Goal: Task Accomplishment & Management: Use online tool/utility

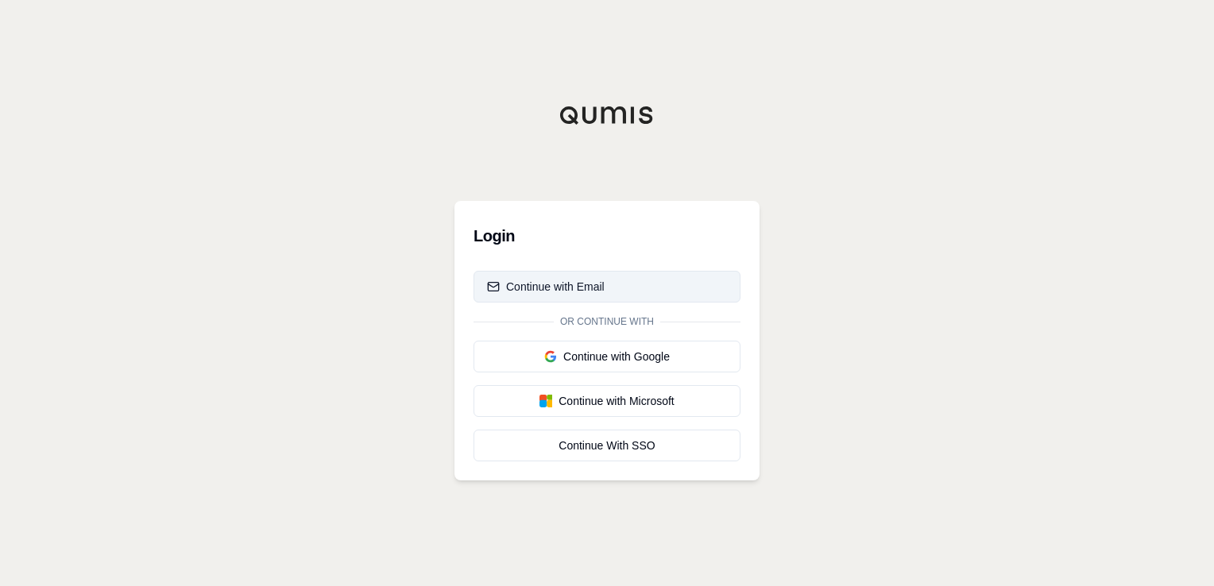
click at [597, 288] on div "Continue with Email" at bounding box center [546, 287] width 118 height 16
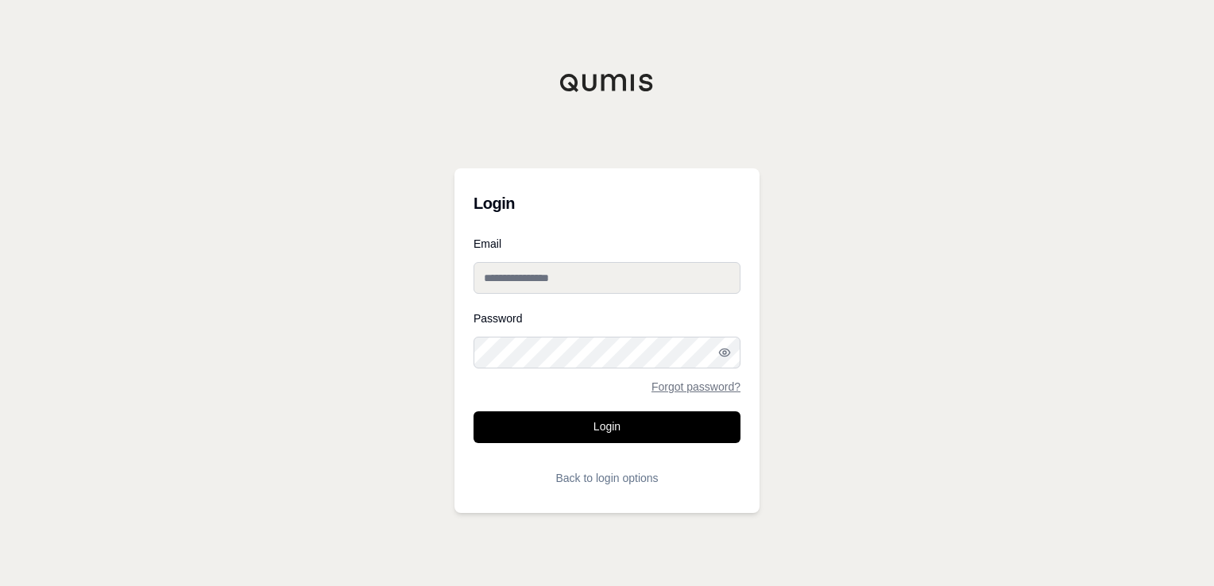
click at [557, 282] on input "Email" at bounding box center [607, 278] width 267 height 32
type input "**********"
click at [474, 412] on button "Login" at bounding box center [607, 428] width 267 height 32
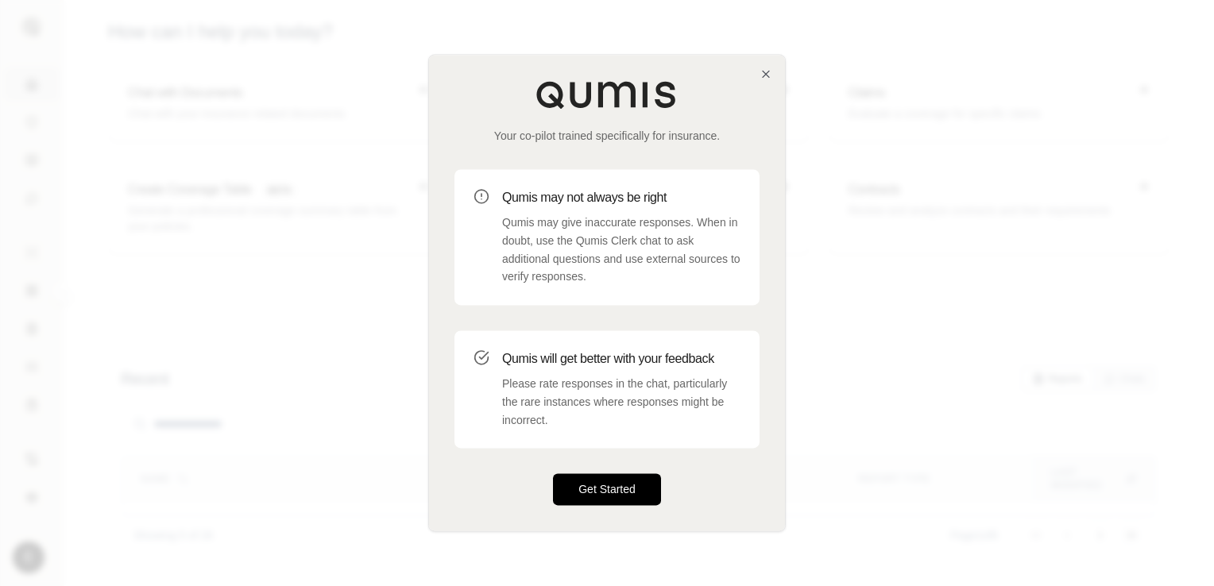
click at [618, 495] on button "Get Started" at bounding box center [607, 490] width 108 height 32
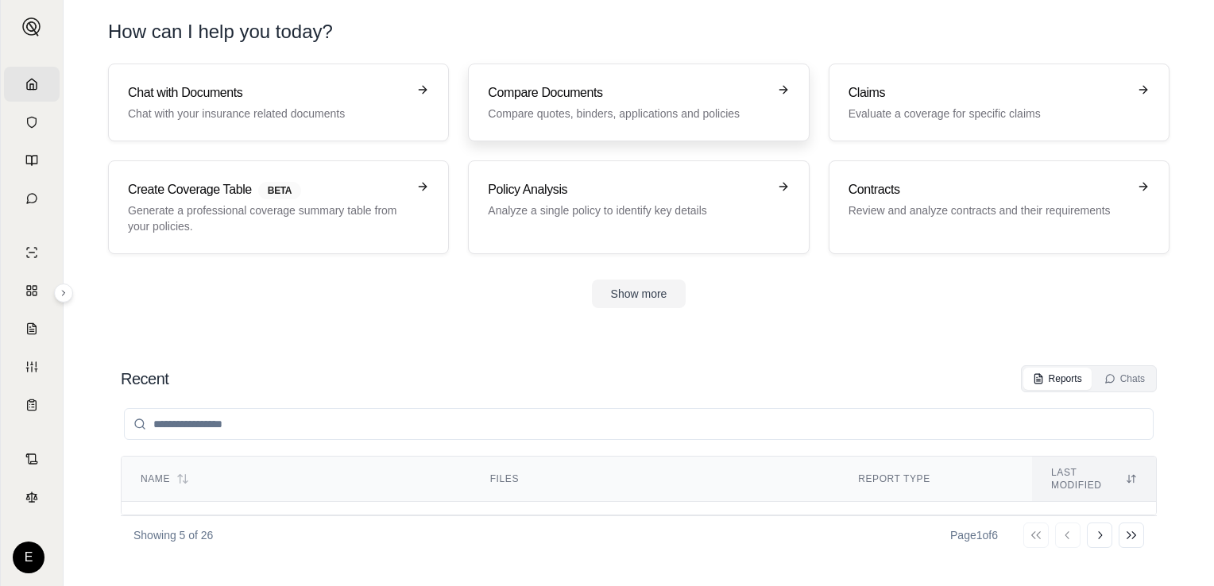
click at [693, 95] on h3 "Compare Documents" at bounding box center [627, 92] width 279 height 19
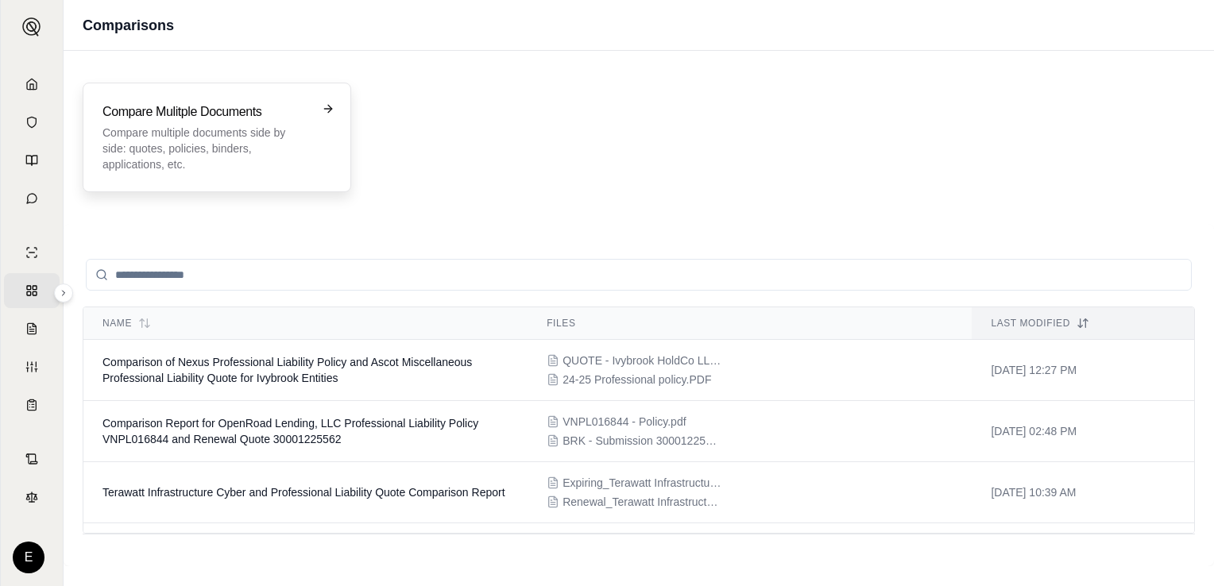
click at [280, 151] on p "Compare multiple documents side by side: quotes, policies, binders, application…" at bounding box center [206, 149] width 207 height 48
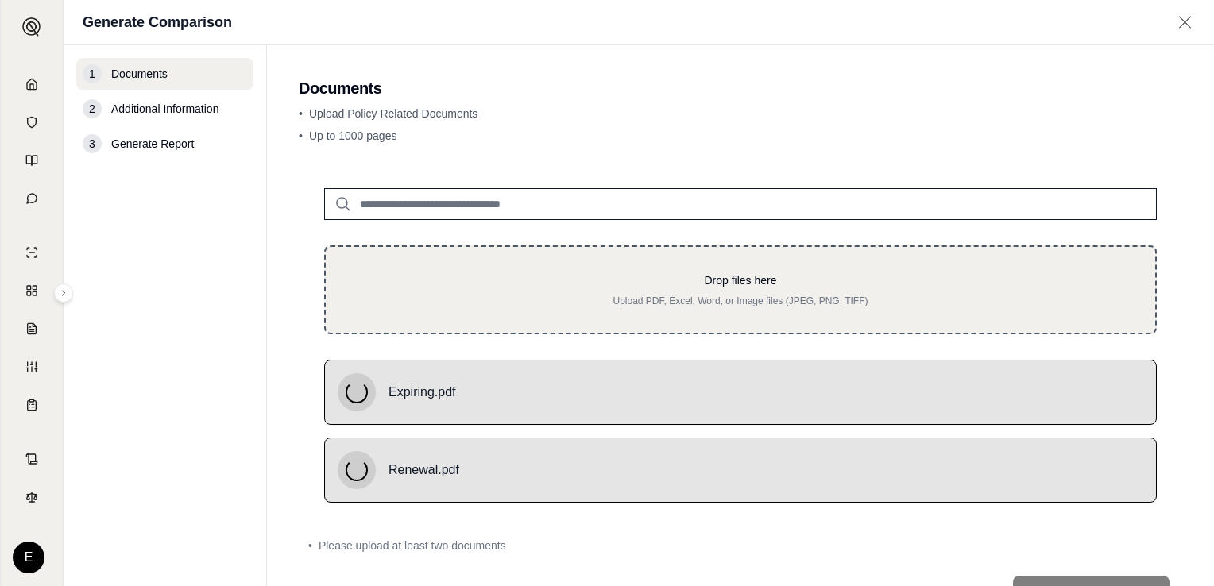
scroll to position [64, 0]
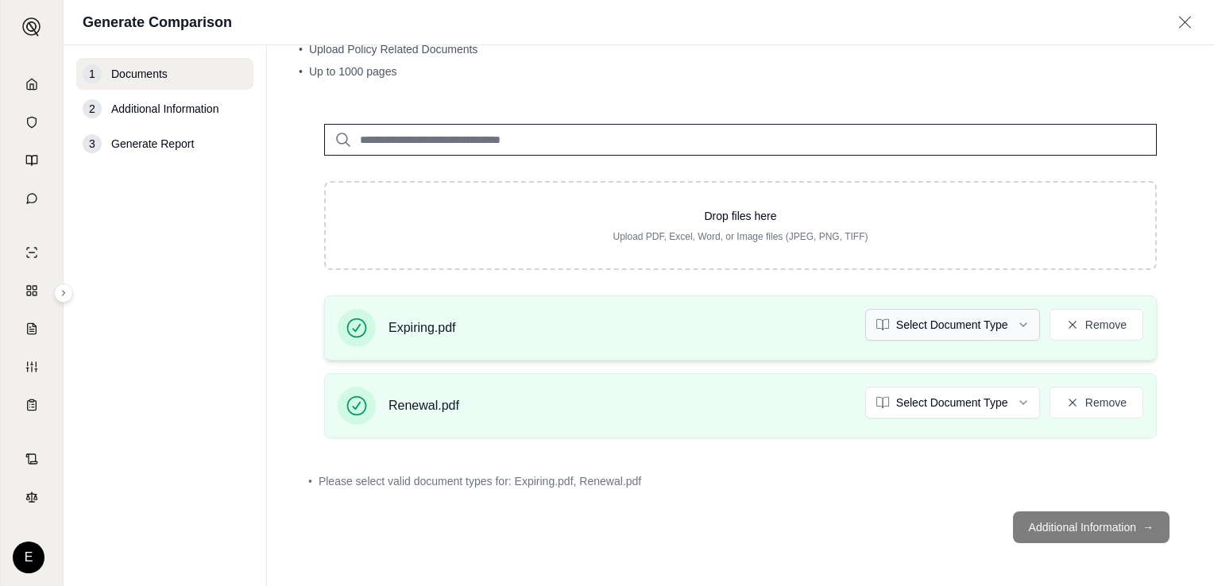
click at [1001, 323] on html "Home Vault Prompts Chats Single Policy Comparisons Claims Custom Report Coverag…" at bounding box center [607, 293] width 1214 height 586
click at [966, 361] on div "Expiring.pdf Select Document Type Remove" at bounding box center [740, 328] width 833 height 65
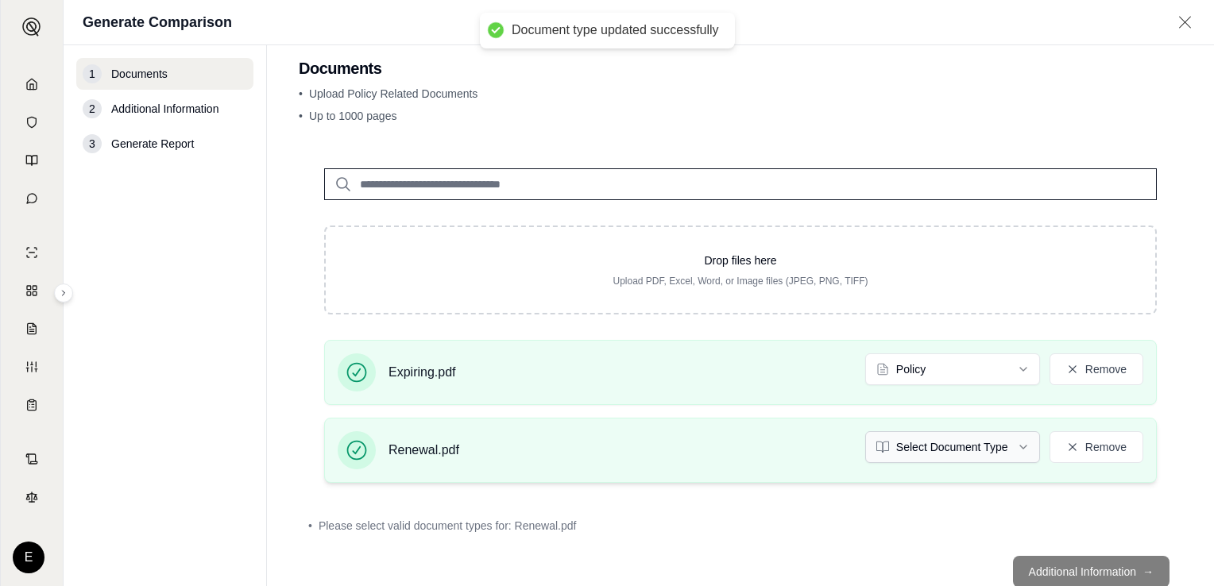
click at [950, 451] on html "Document type updated successfully Home Vault Prompts Chats Single Policy Compa…" at bounding box center [607, 293] width 1214 height 586
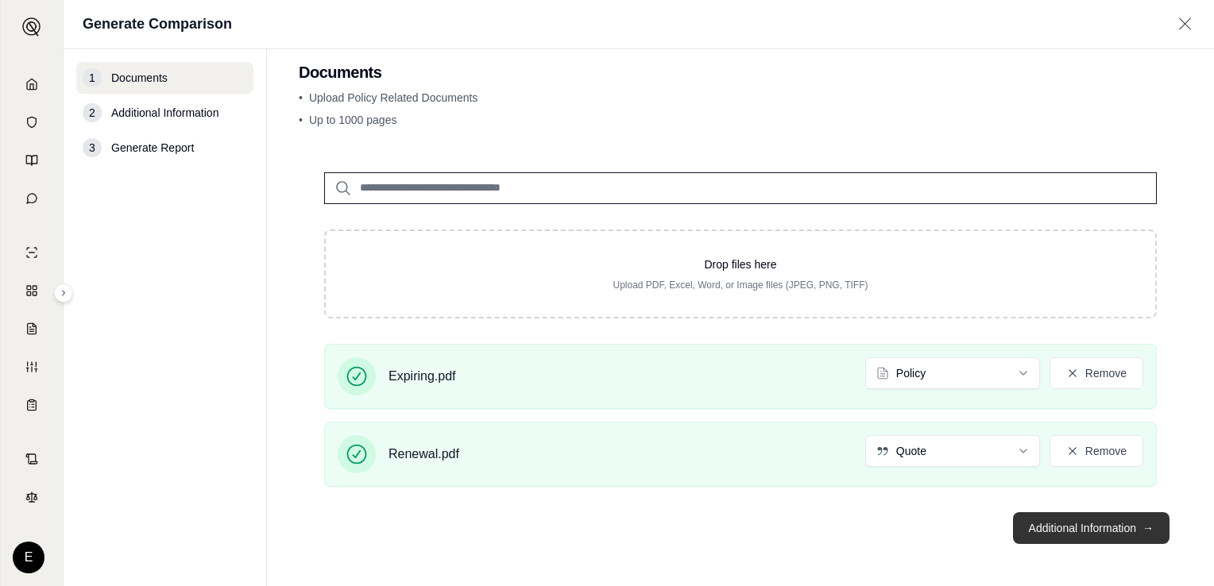
click at [1119, 529] on button "Additional Information →" at bounding box center [1091, 529] width 157 height 32
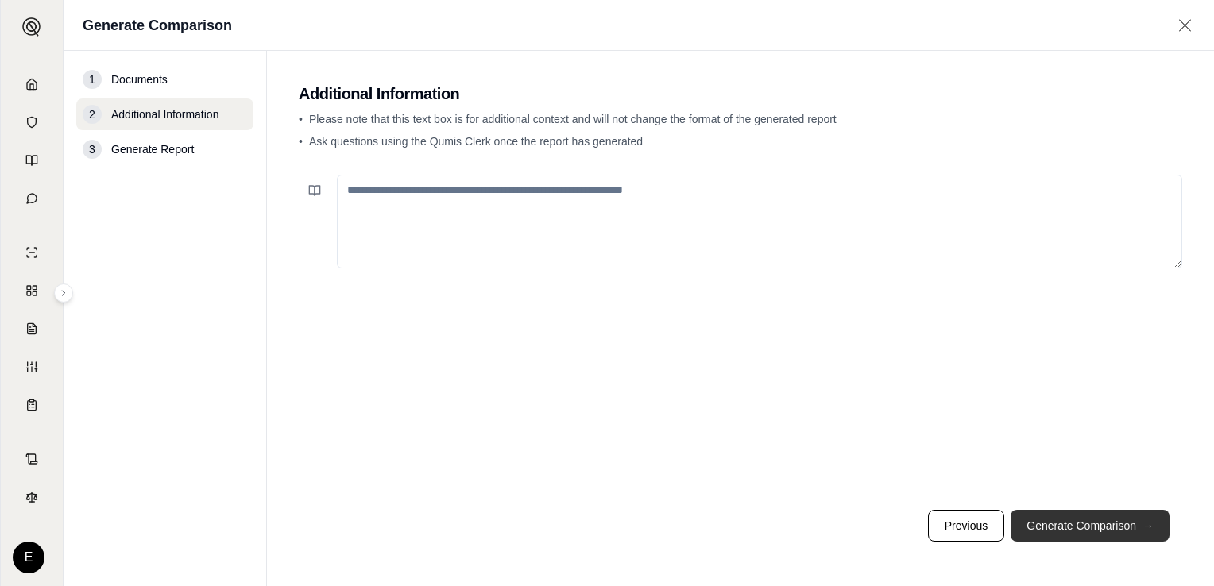
scroll to position [0, 0]
click at [492, 215] on textarea at bounding box center [760, 222] width 846 height 94
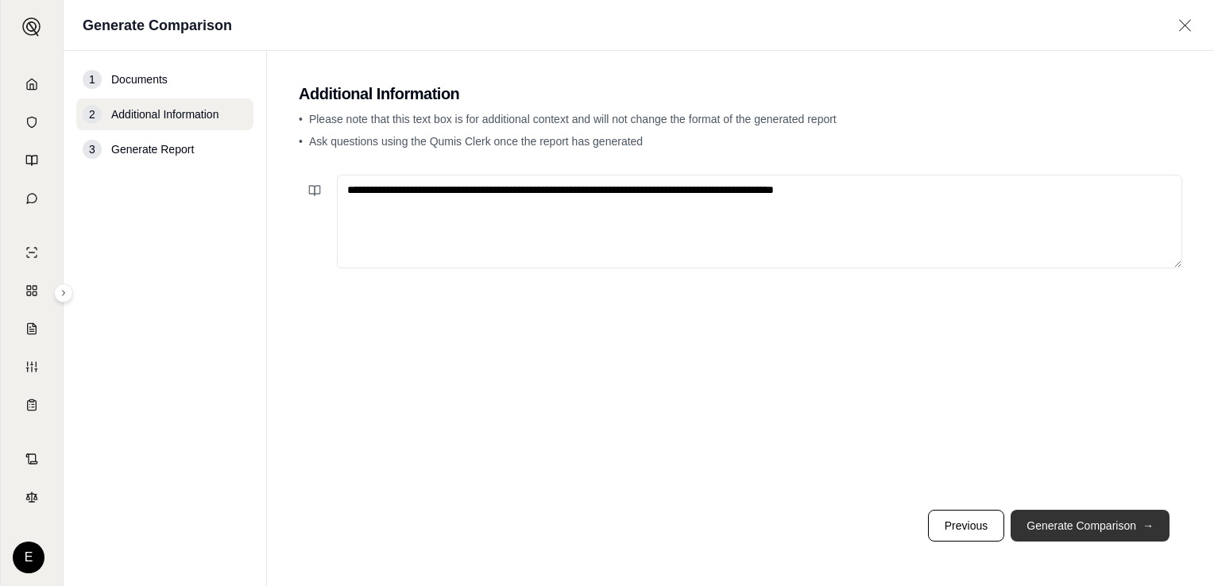
type textarea "**********"
click at [1098, 532] on button "Generate Comparison →" at bounding box center [1090, 526] width 159 height 32
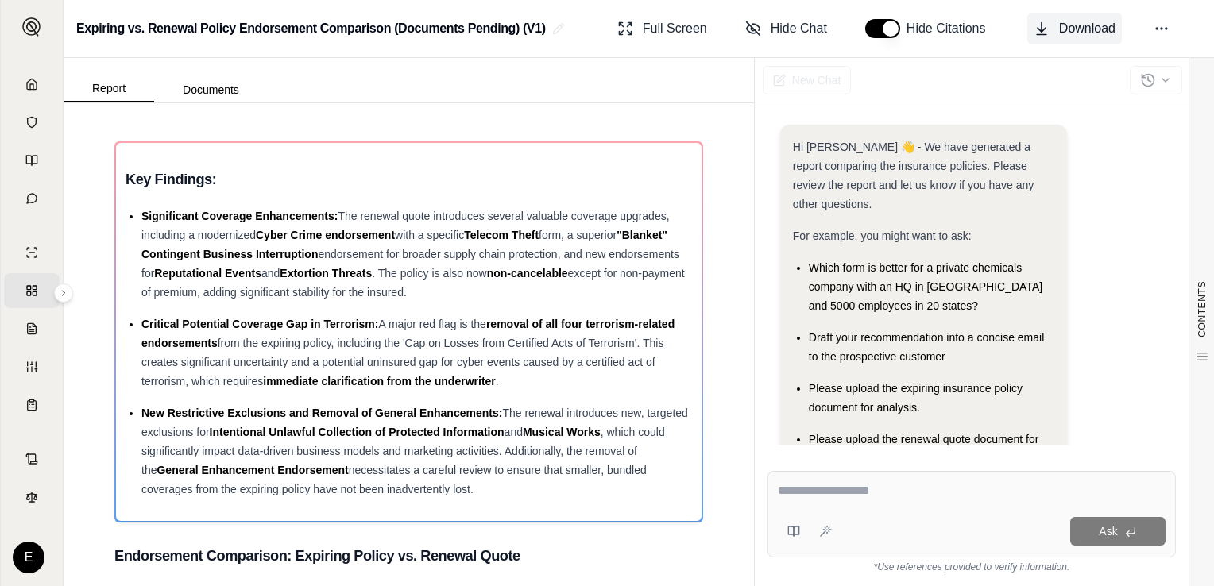
click at [1070, 33] on span "Download" at bounding box center [1087, 28] width 56 height 19
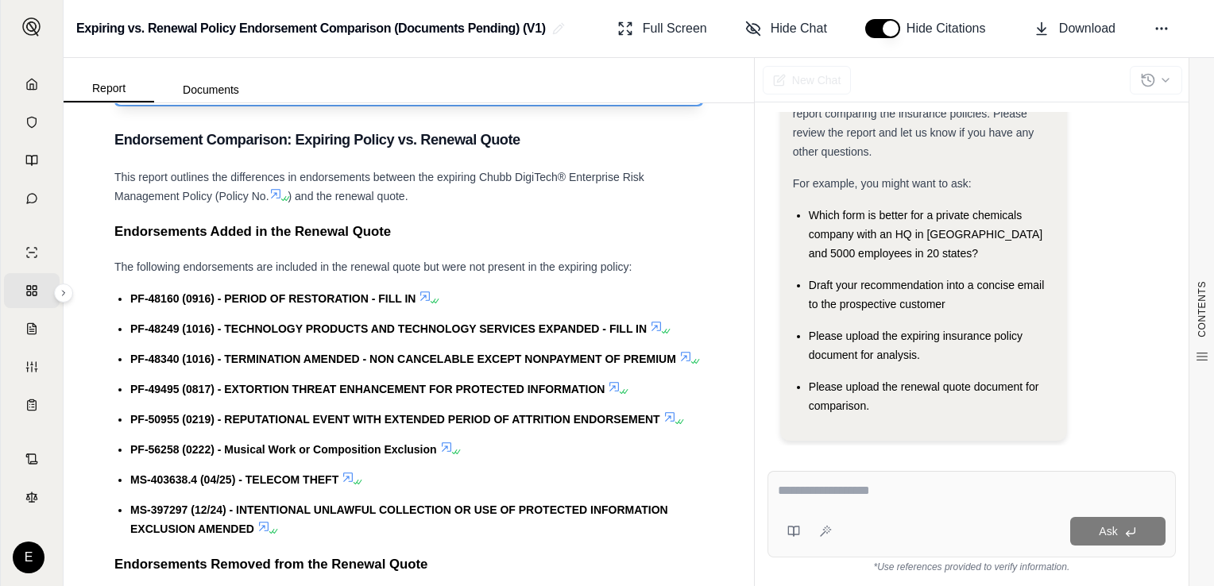
scroll to position [416, 0]
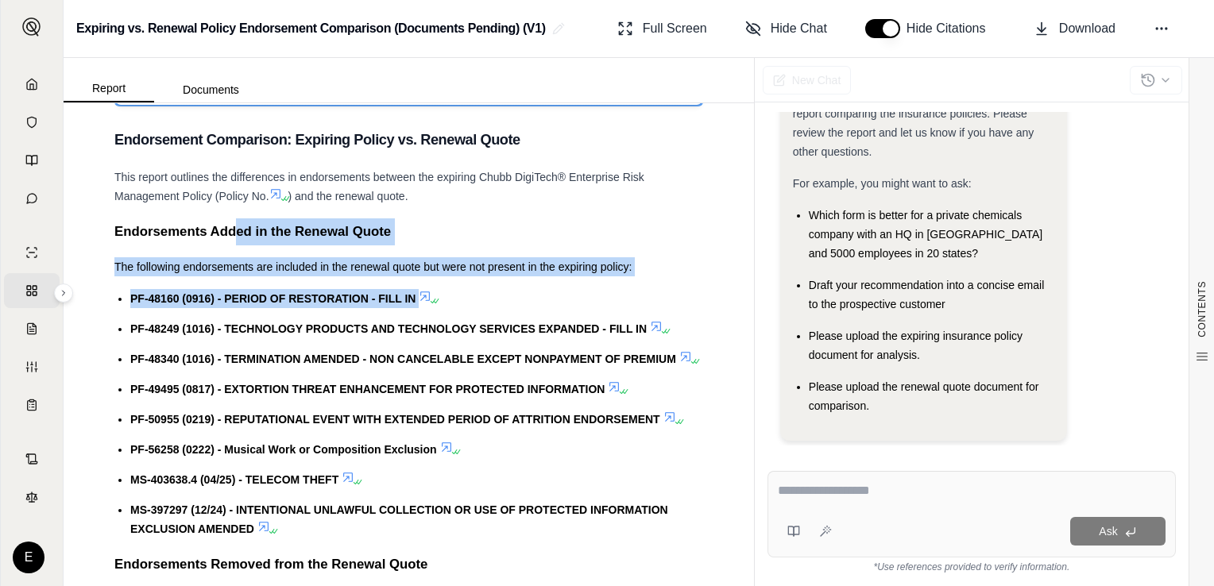
drag, startPoint x: 234, startPoint y: 241, endPoint x: 467, endPoint y: 288, distance: 237.5
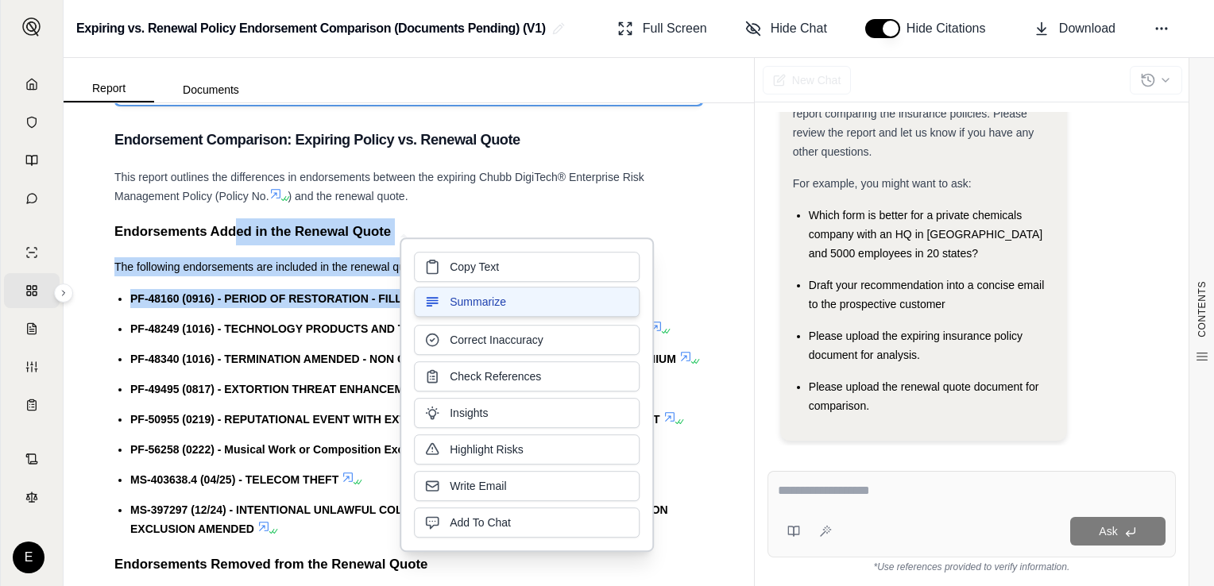
click at [467, 288] on button "Summarize" at bounding box center [527, 302] width 226 height 30
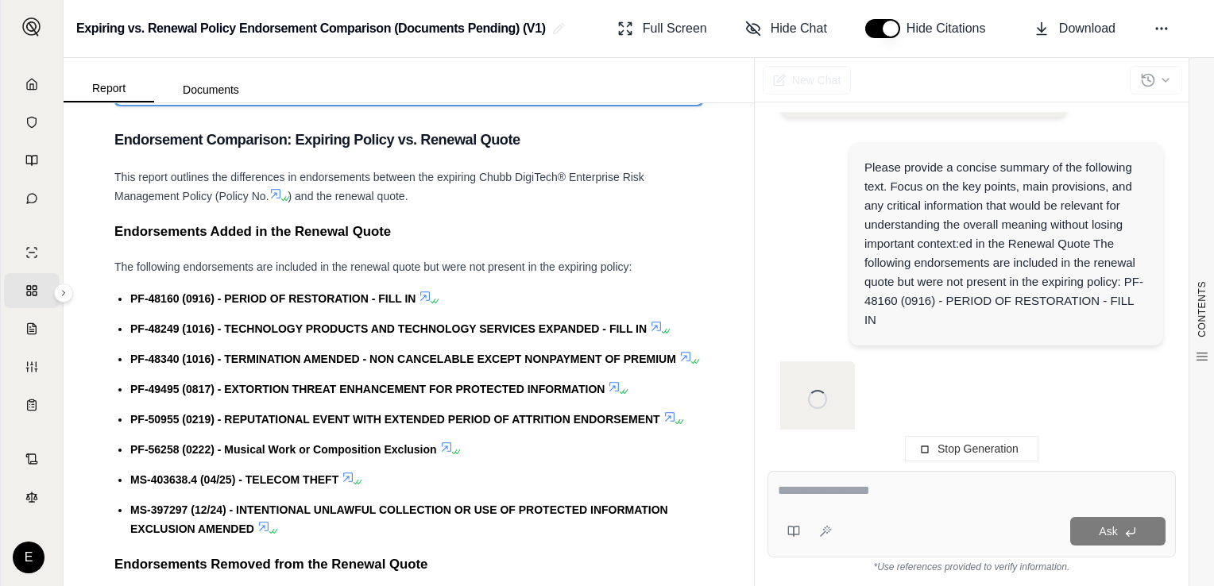
scroll to position [377, 0]
click at [1125, 234] on div "Please provide a concise summary of the following text. Focus on the key points…" at bounding box center [1007, 243] width 284 height 172
